Goal: Check status: Check status

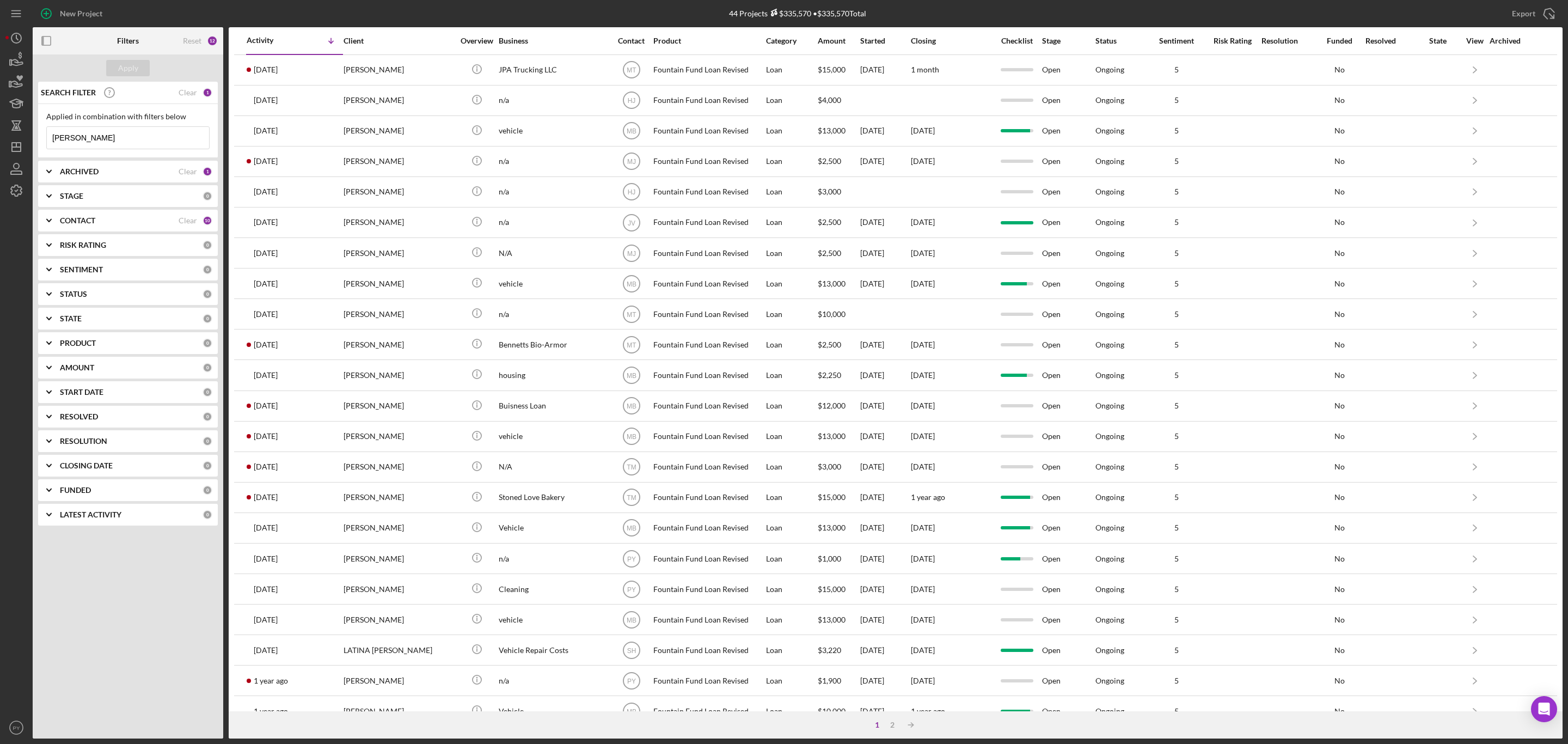
click at [110, 133] on input "[PERSON_NAME]" at bounding box center [128, 138] width 162 height 22
type input "j"
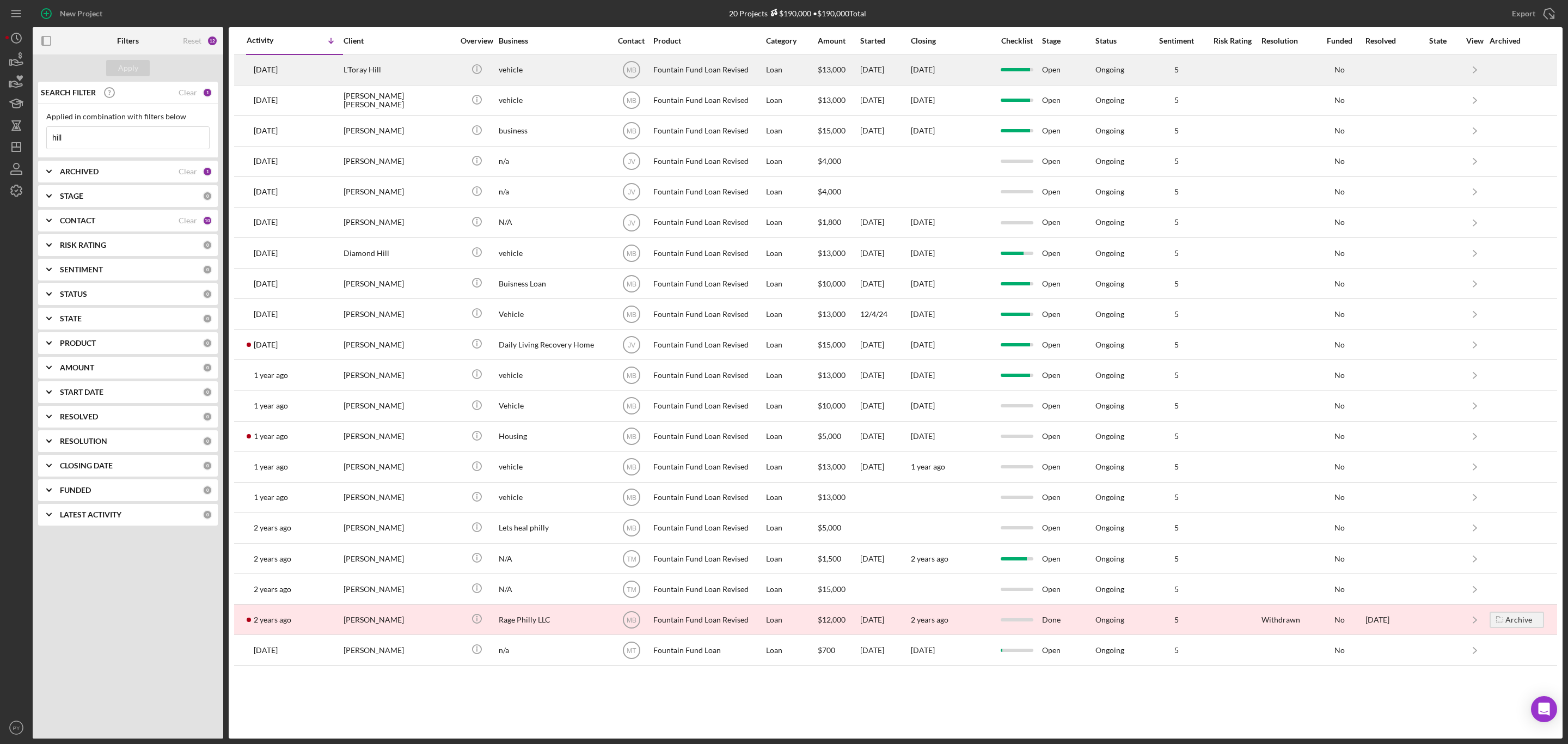
type input "hill"
click at [348, 67] on div "L'Toray Hill" at bounding box center [398, 70] width 109 height 29
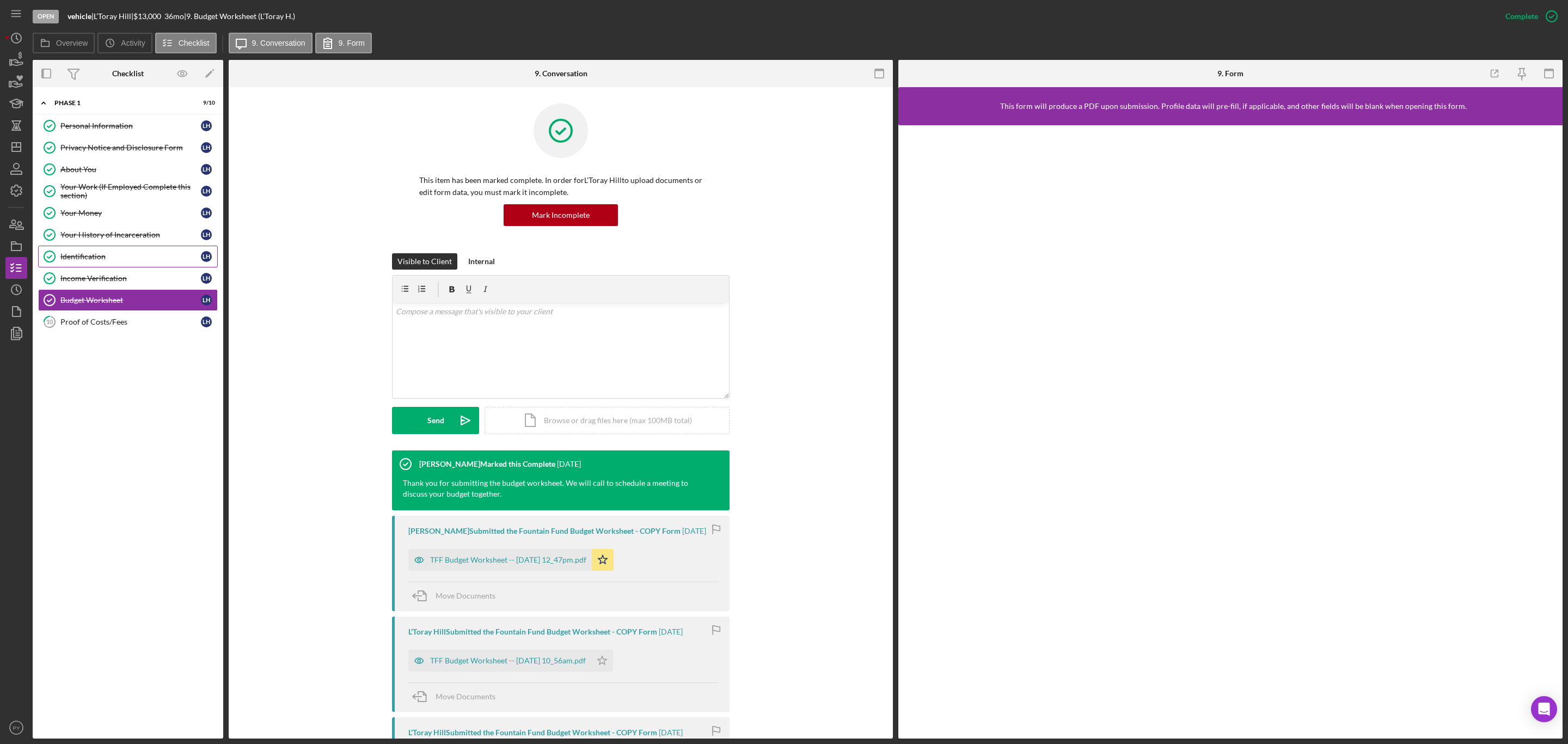
click at [97, 251] on link "Identification Identification L H" at bounding box center [128, 257] width 180 height 22
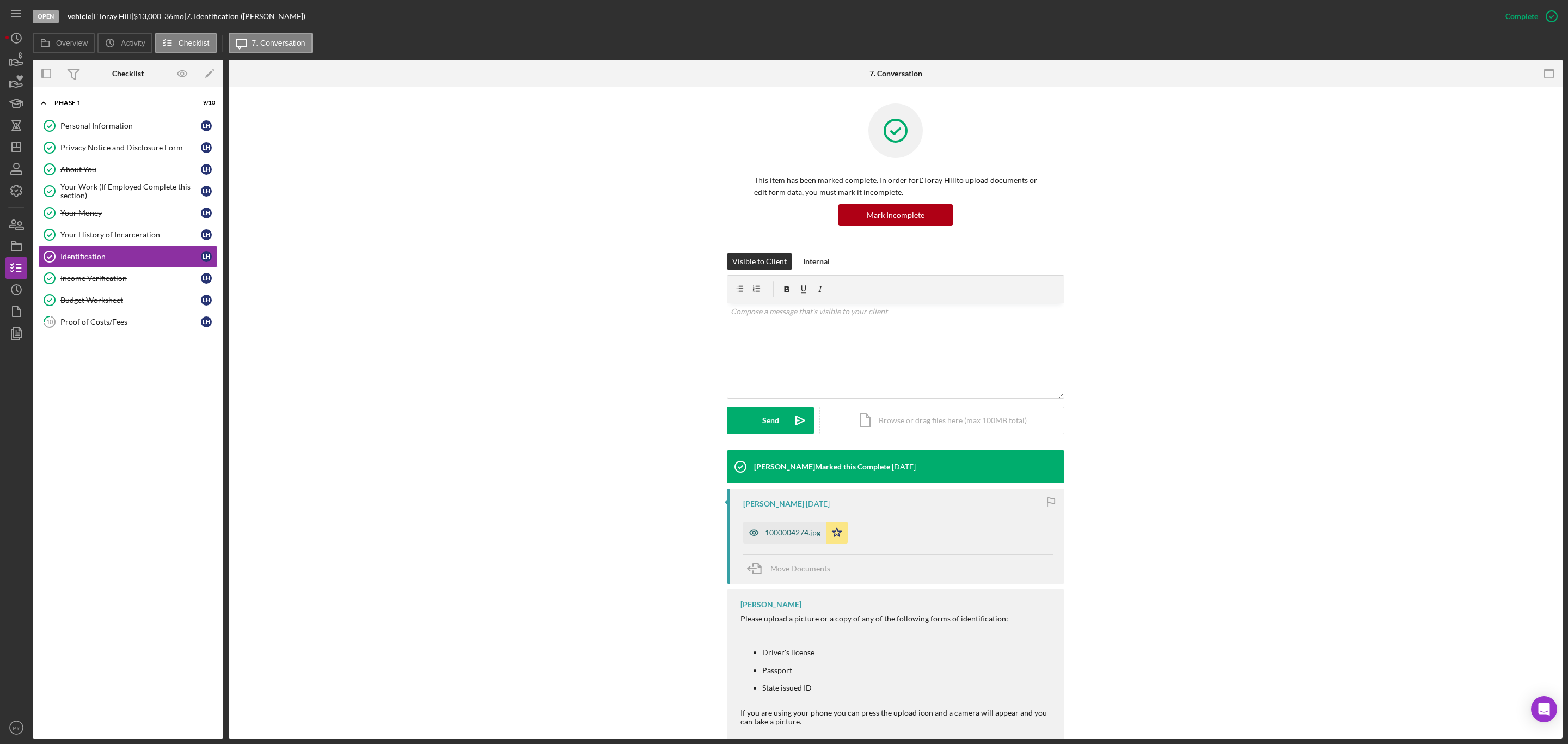
click at [778, 530] on div "1000004274.jpg" at bounding box center [792, 533] width 56 height 9
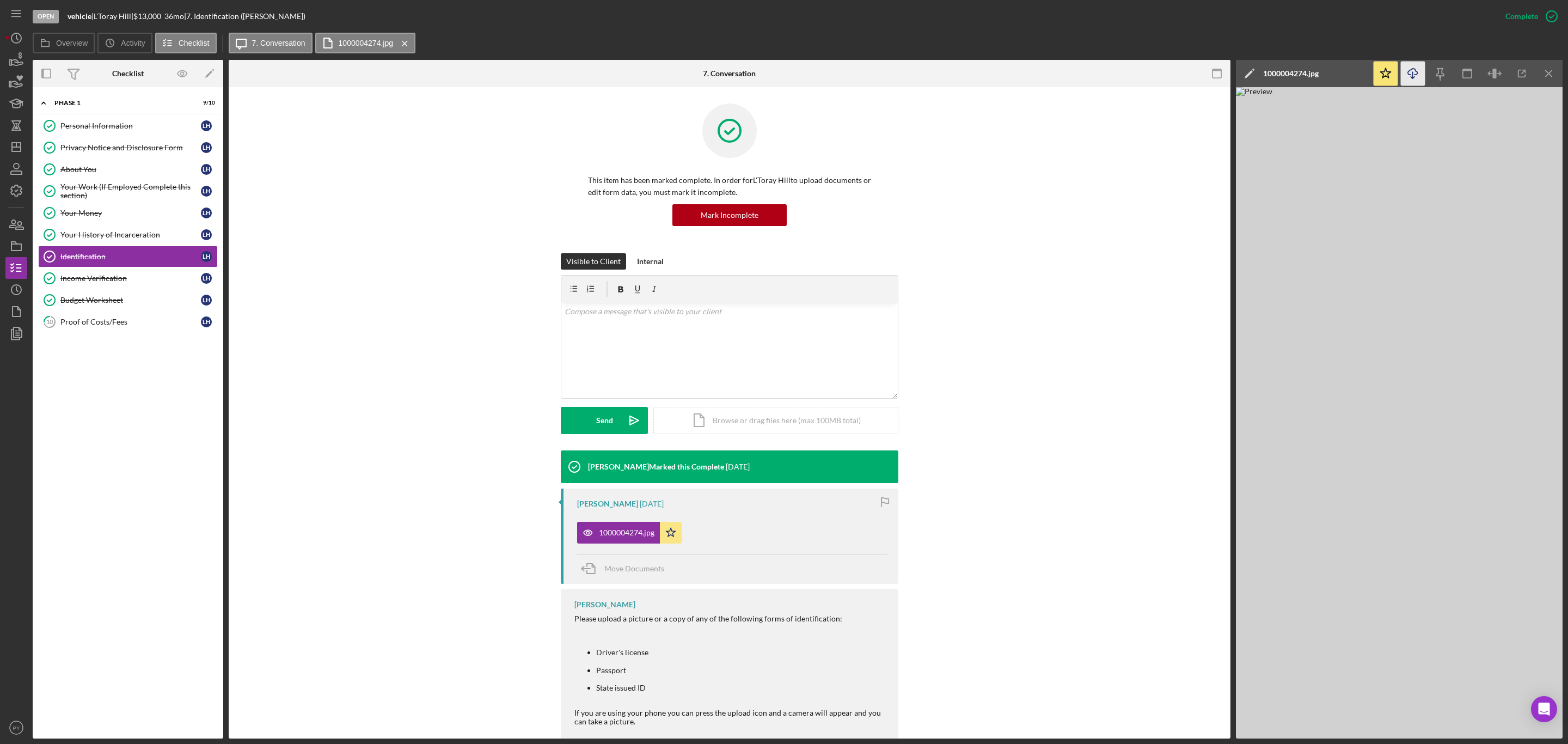
click at [1416, 79] on icon "Icon/Download" at bounding box center [1413, 74] width 24 height 24
click at [44, 146] on icon "Privacy Notice and Disclosure Form" at bounding box center [49, 147] width 27 height 28
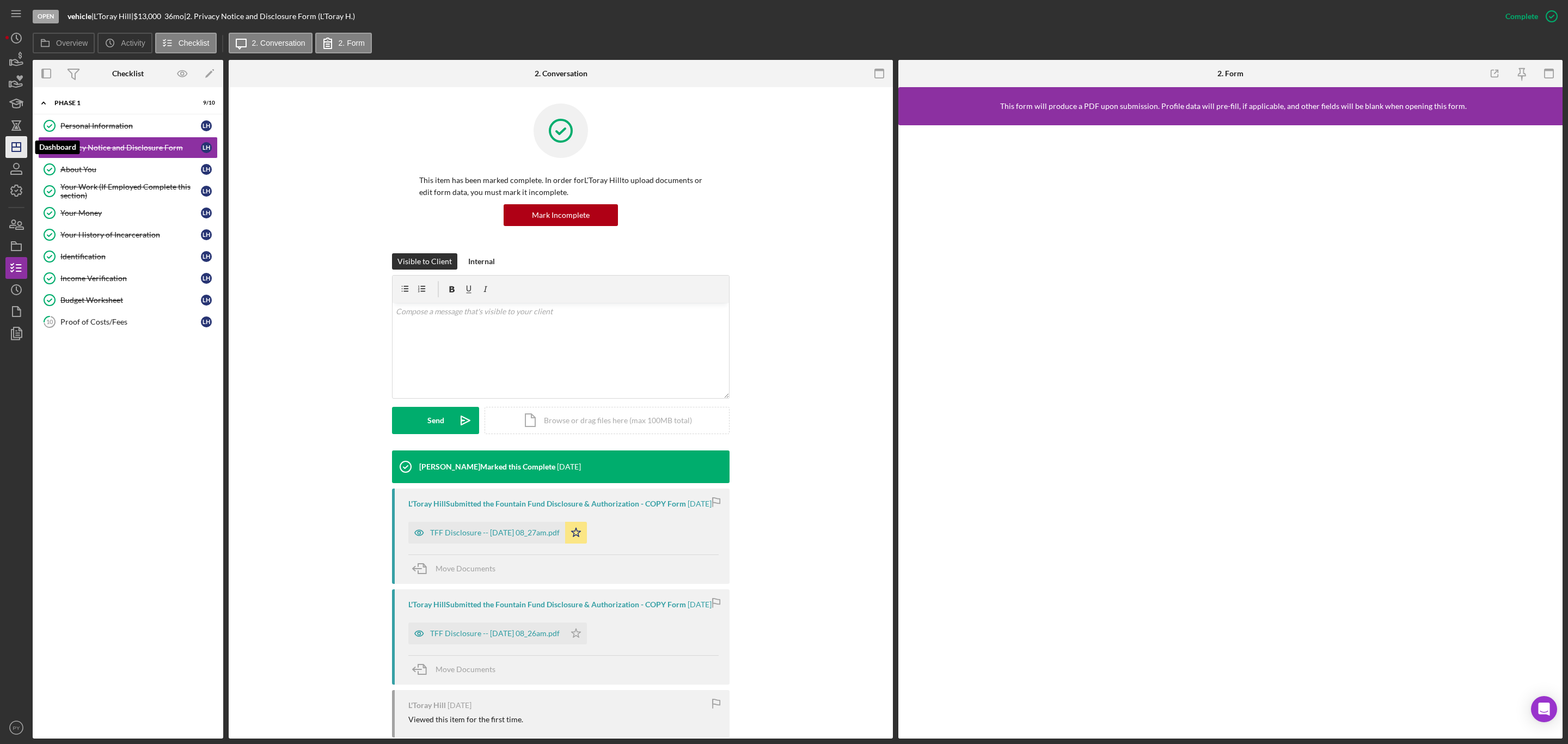
click at [17, 143] on polygon "button" at bounding box center [17, 147] width 9 height 9
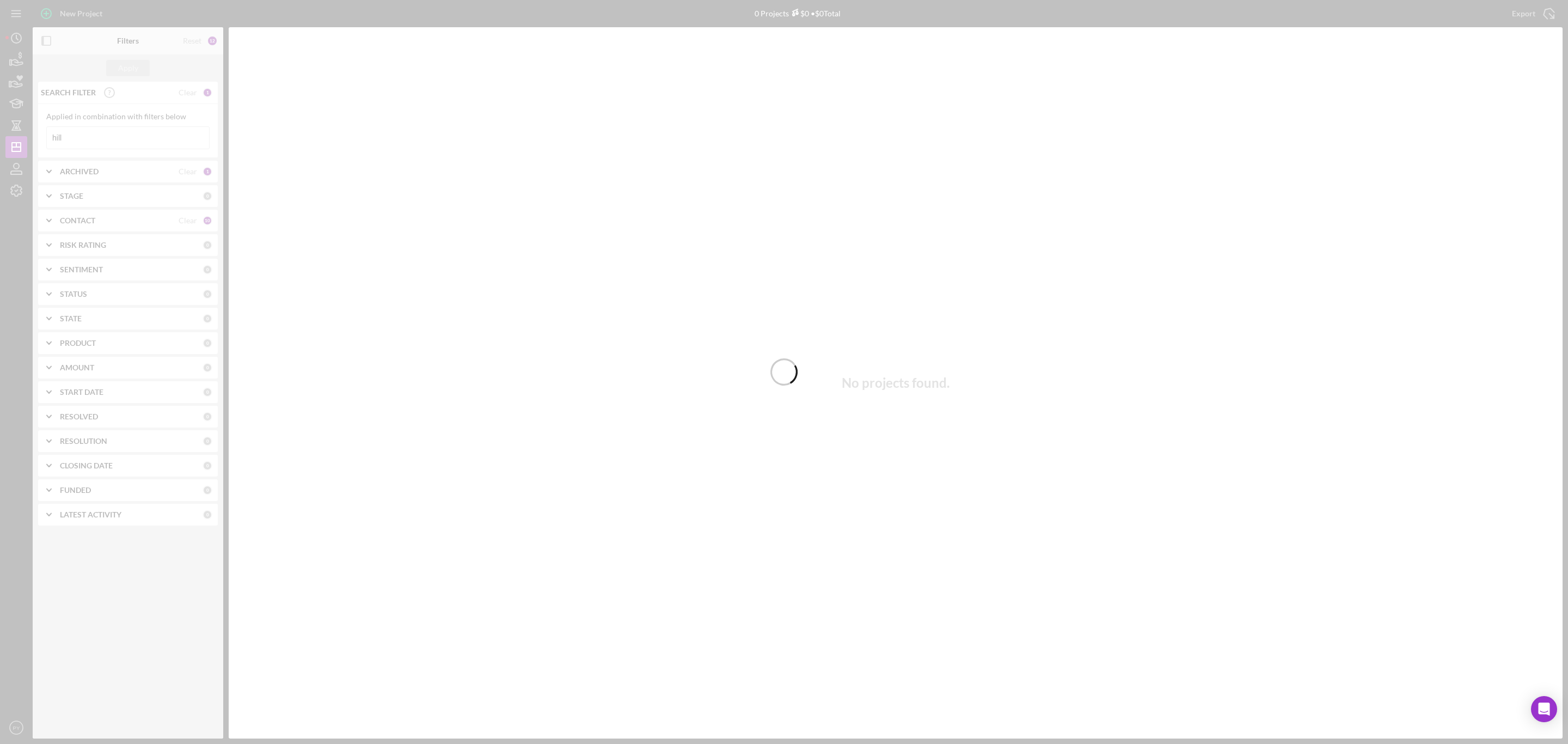
click at [91, 134] on div at bounding box center [784, 372] width 1568 height 744
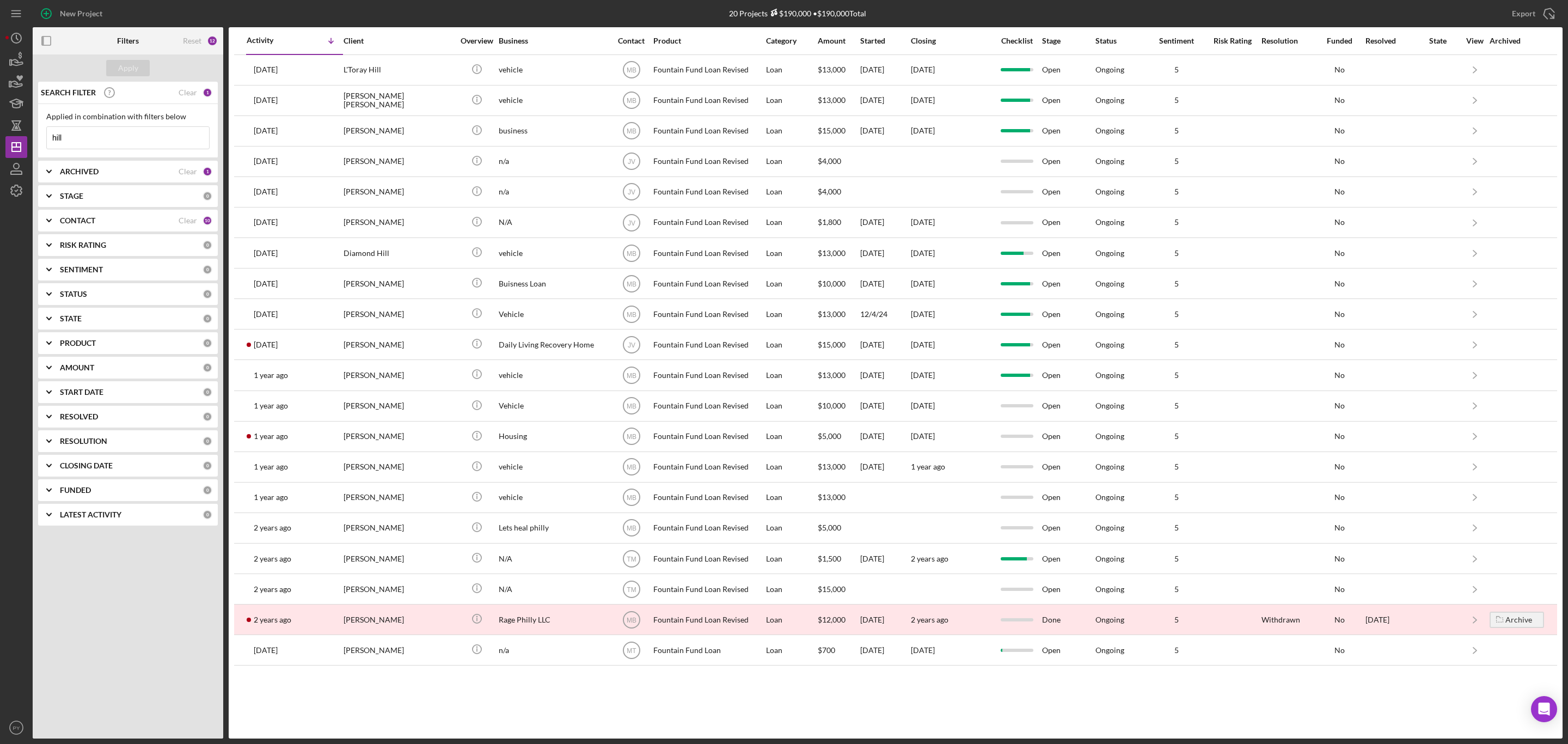
click at [90, 136] on input "hill" at bounding box center [128, 138] width 162 height 22
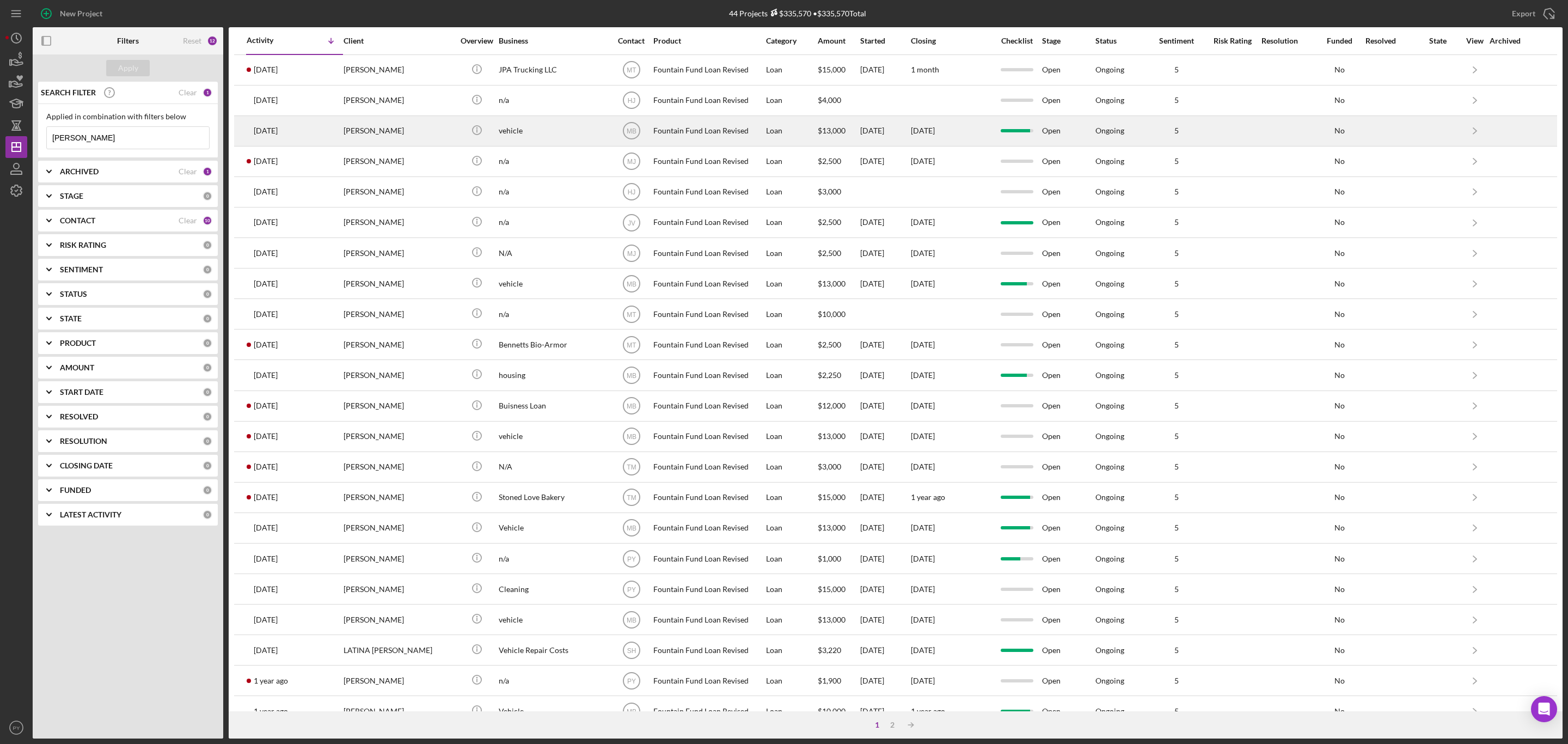
type input "[PERSON_NAME]"
click at [357, 128] on div "[PERSON_NAME]" at bounding box center [398, 131] width 109 height 29
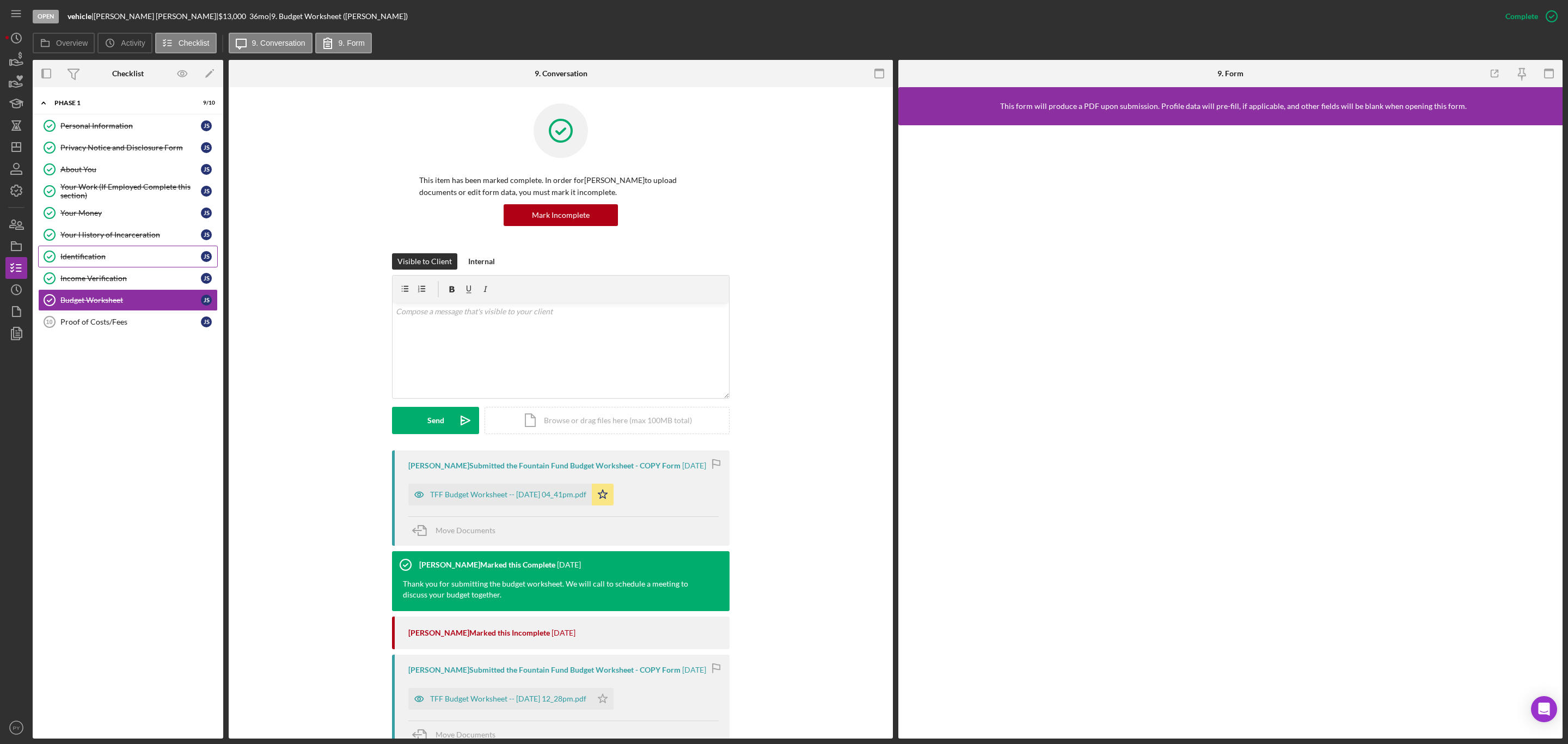
click at [109, 255] on div "Identification" at bounding box center [130, 257] width 141 height 9
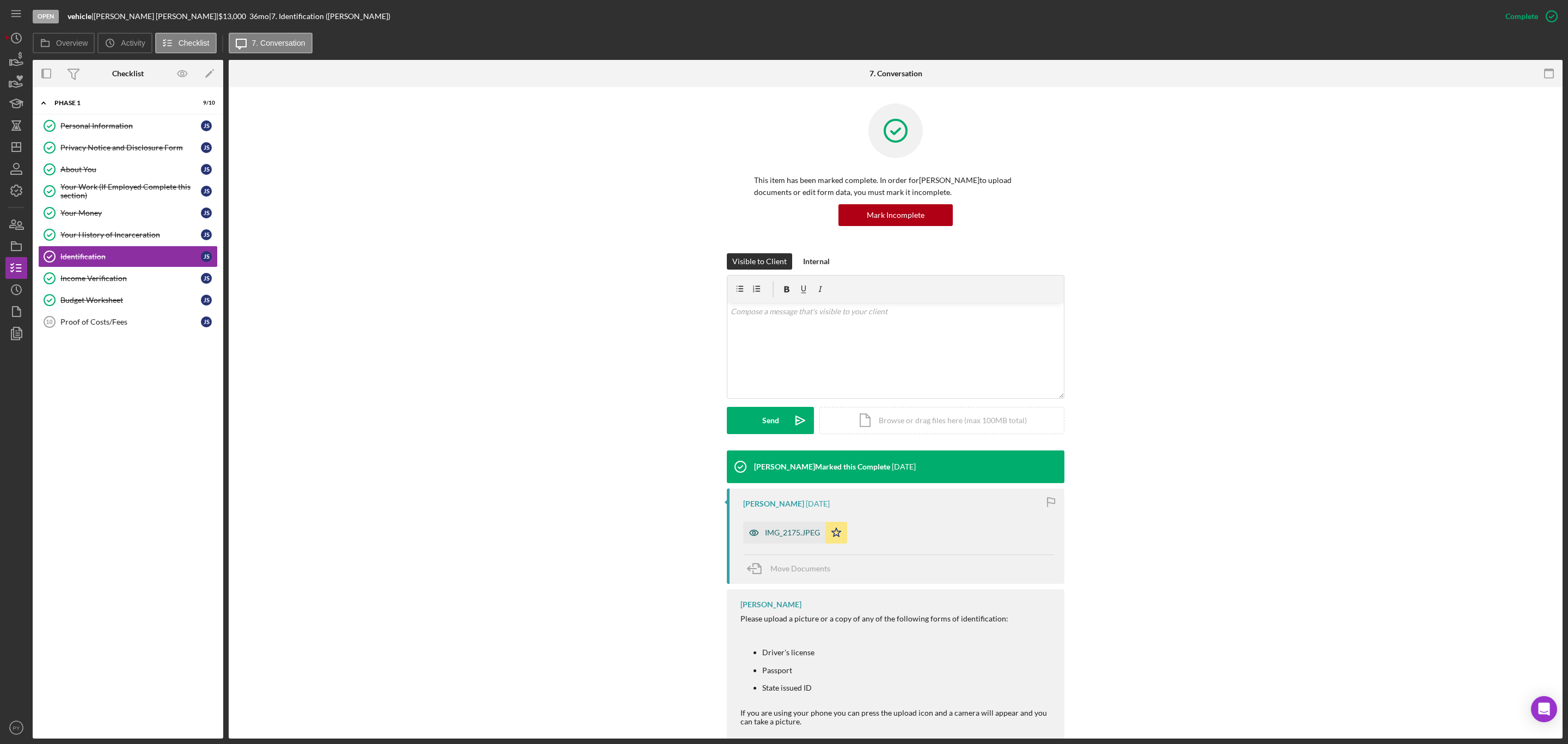
click at [778, 525] on div "IMG_2175.JPEG" at bounding box center [784, 533] width 82 height 22
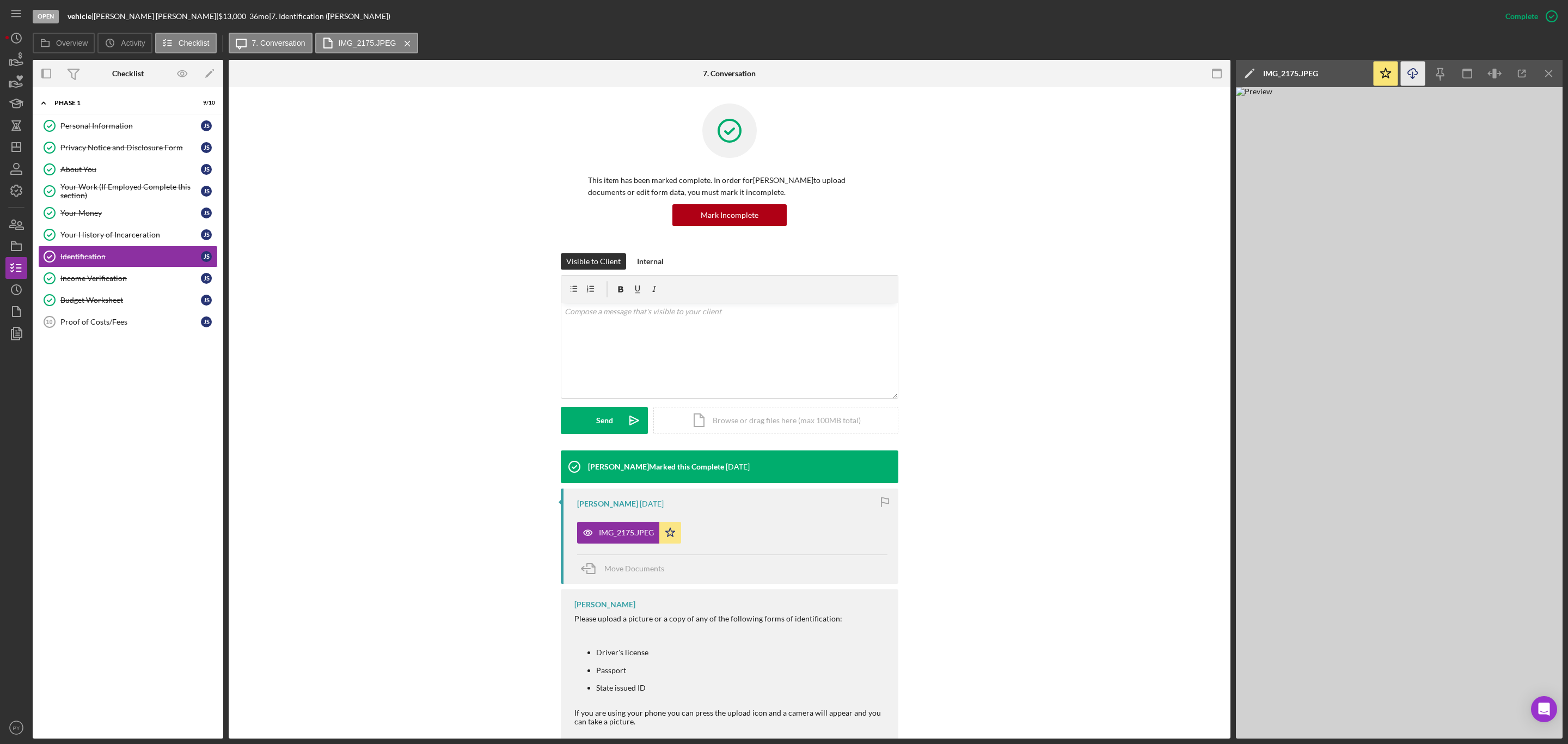
click at [1408, 68] on icon "Icon/Download" at bounding box center [1413, 74] width 24 height 24
